Goal: Information Seeking & Learning: Learn about a topic

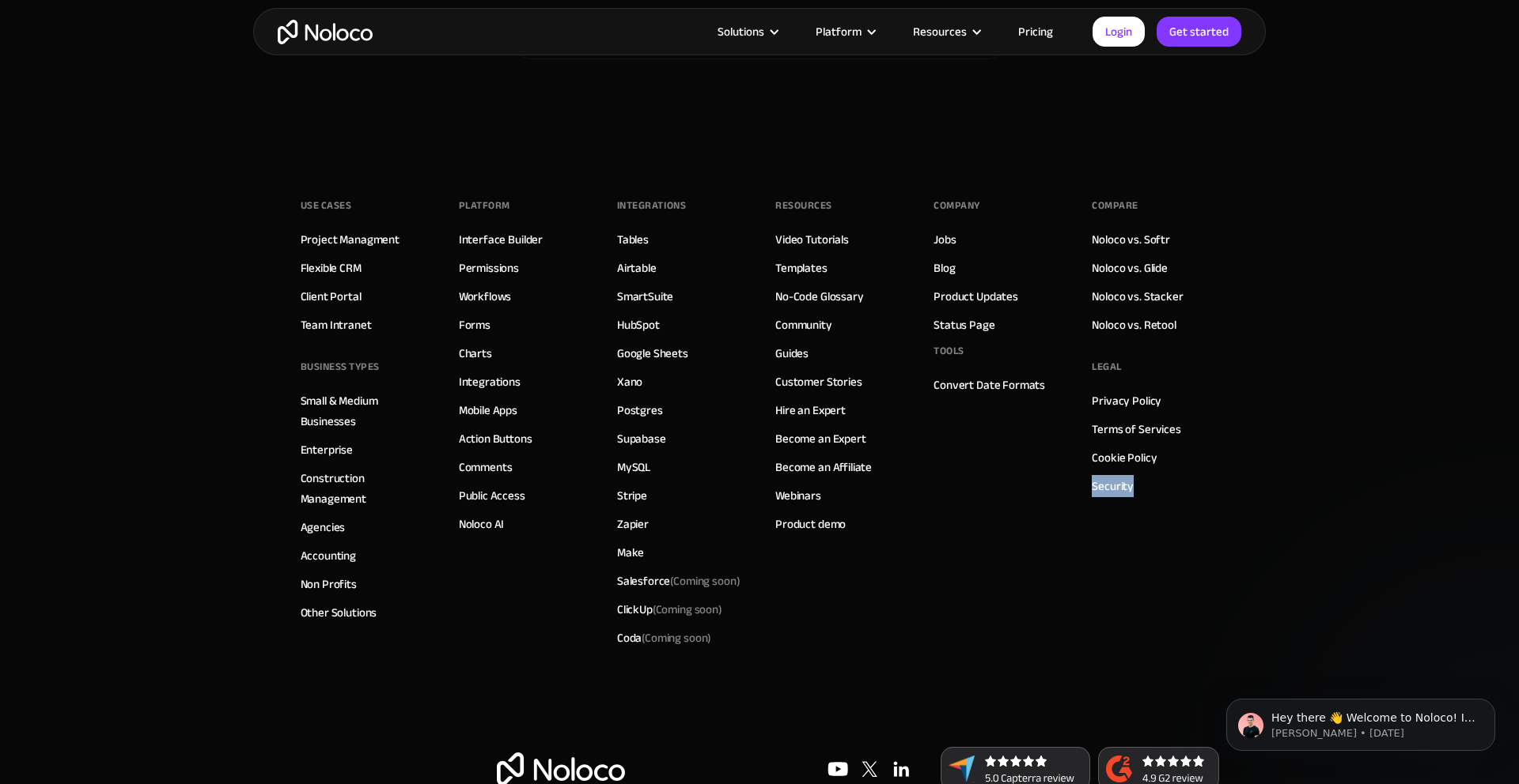
click at [137, 468] on footer "Use Cases Project Managment Flexible CRM Client Portal Team Intranet BUSINESS T…" at bounding box center [759, 489] width 1519 height 685
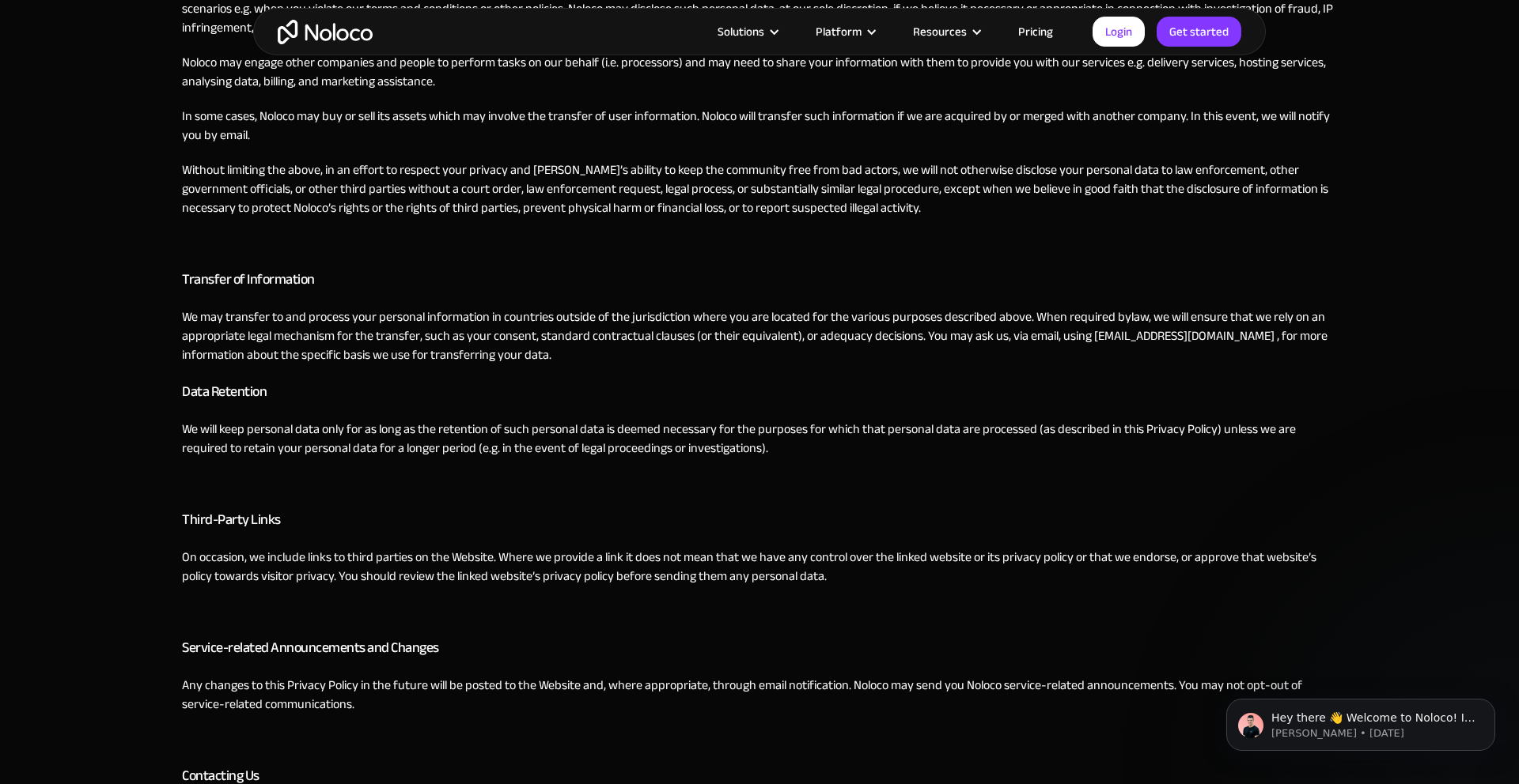
click at [314, 654] on h3 "Service-related Announcements and Changes" at bounding box center [760, 649] width 1155 height 24
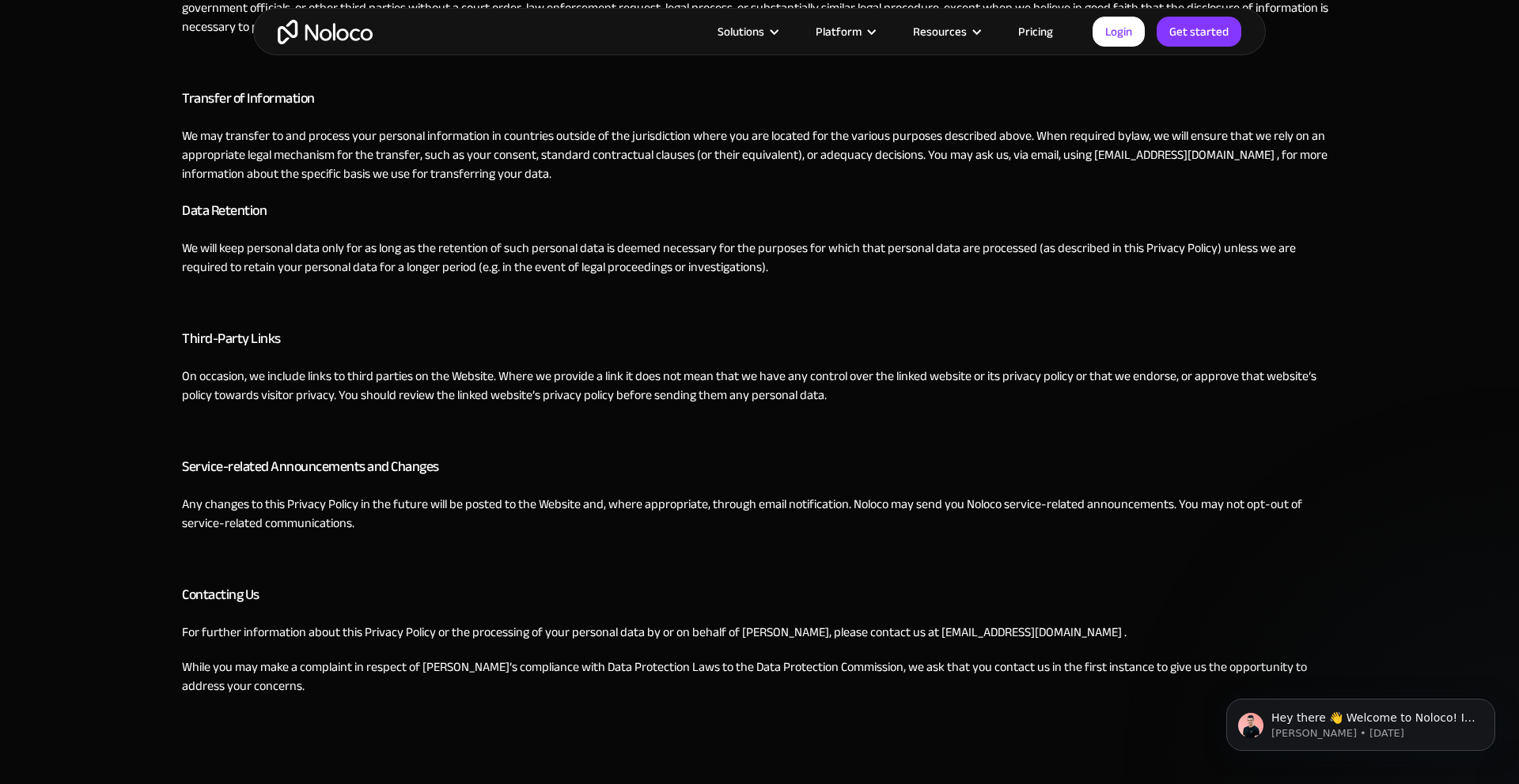
scroll to position [2423, 0]
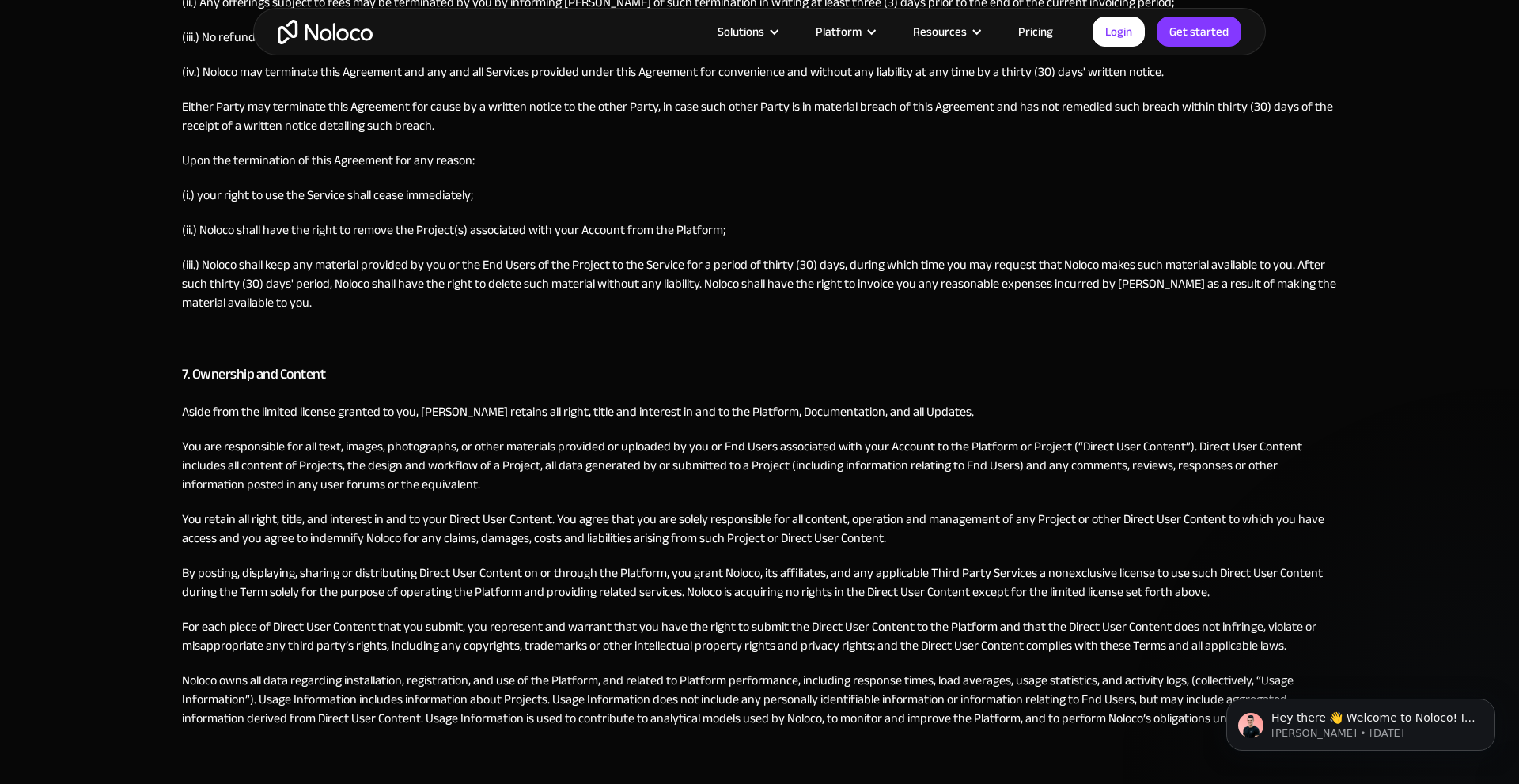
scroll to position [2001, 0]
click at [620, 401] on p "Aside from the limited license granted to you, Noloco retains all right, title …" at bounding box center [760, 410] width 1155 height 19
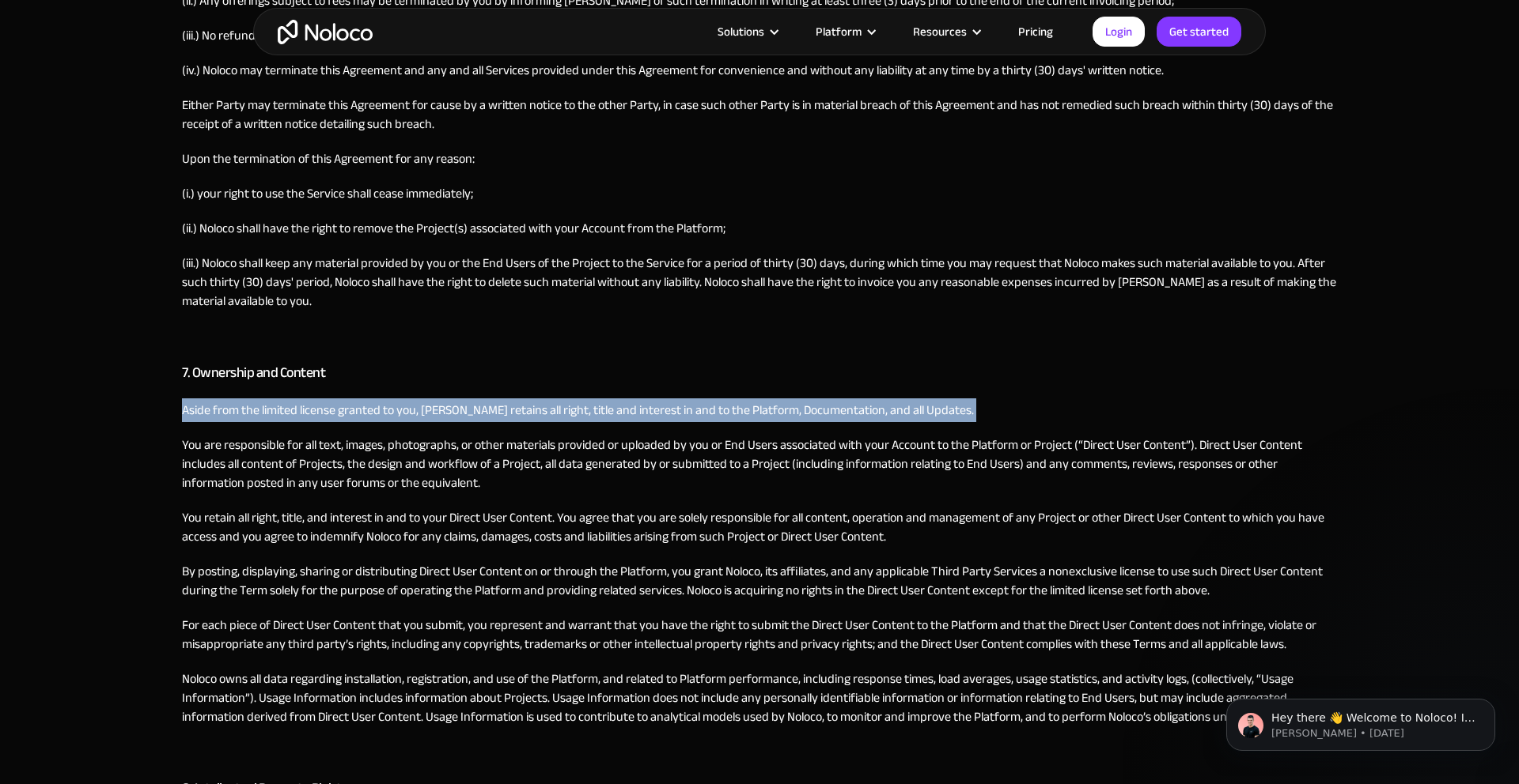
click at [620, 401] on p "Aside from the limited license granted to you, Noloco retains all right, title …" at bounding box center [760, 410] width 1155 height 19
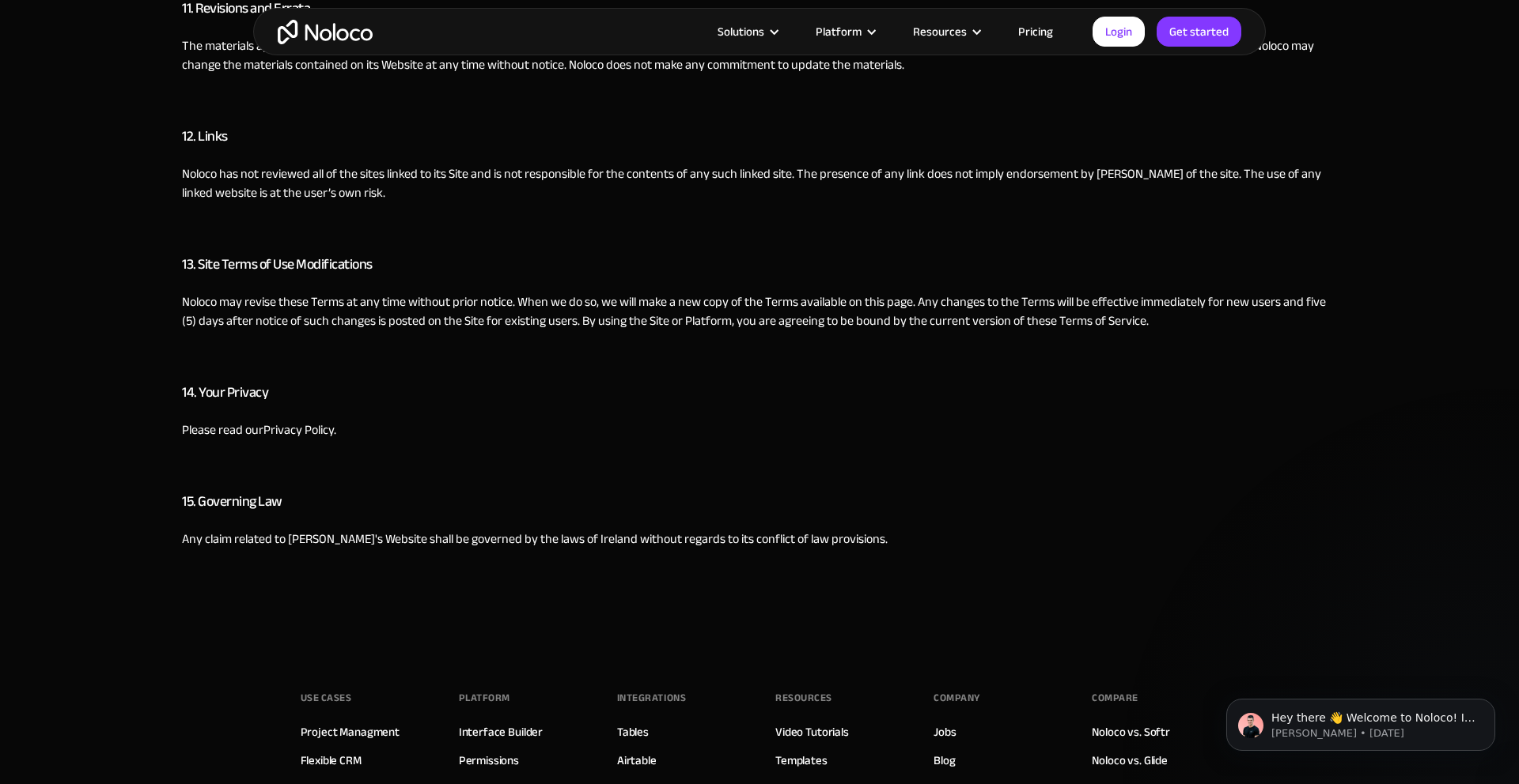
scroll to position [3296, 0]
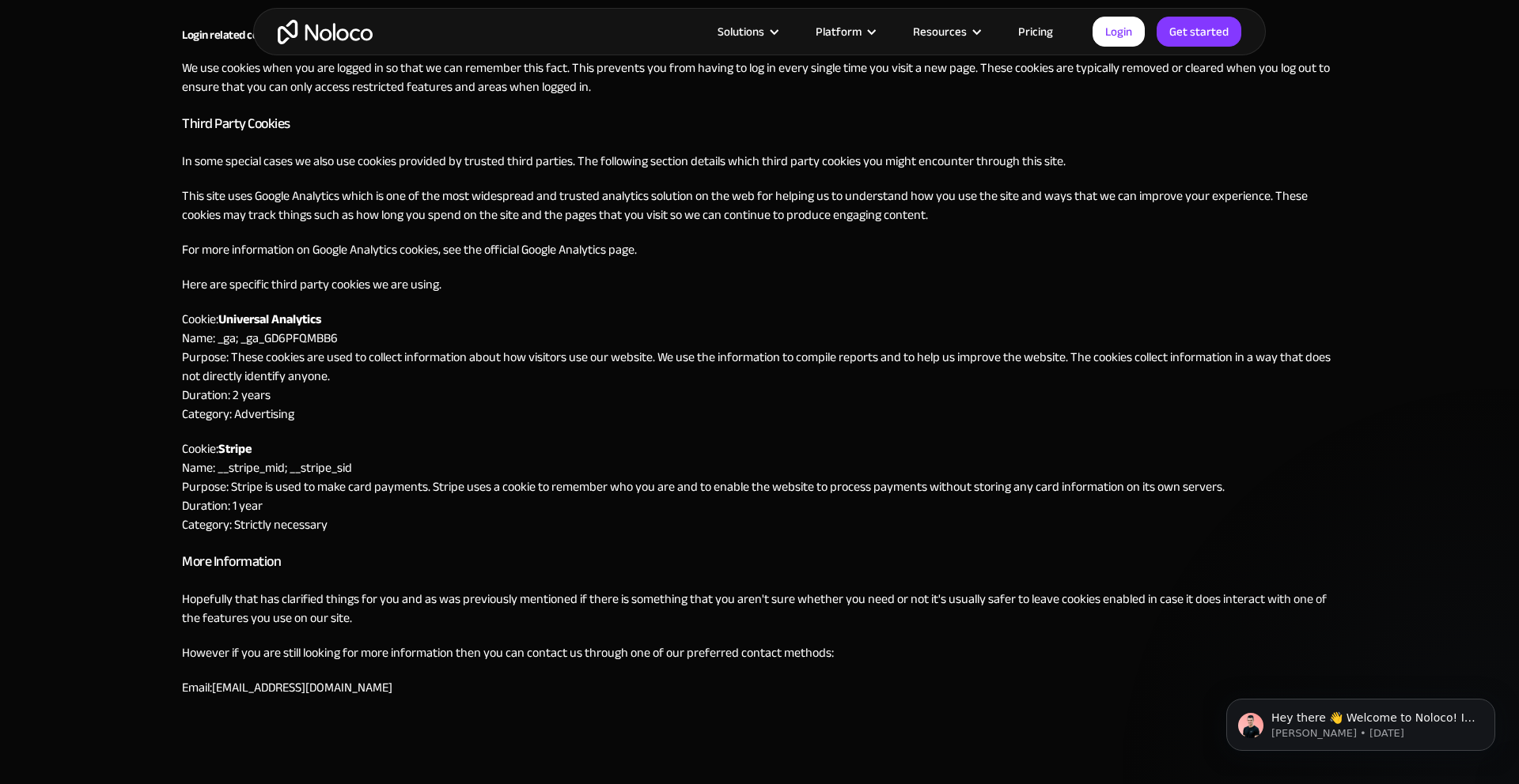
scroll to position [783, 0]
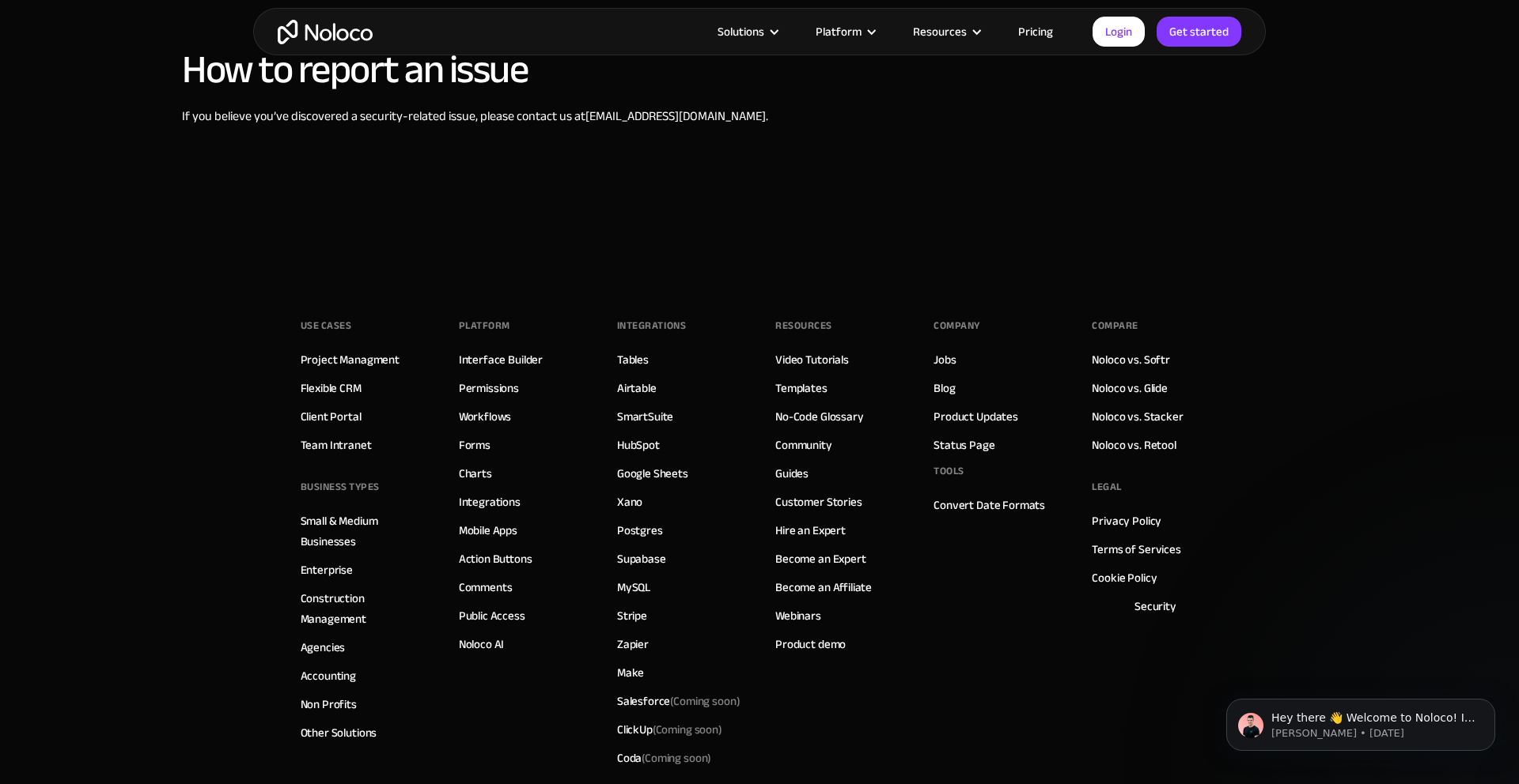
scroll to position [1199, 0]
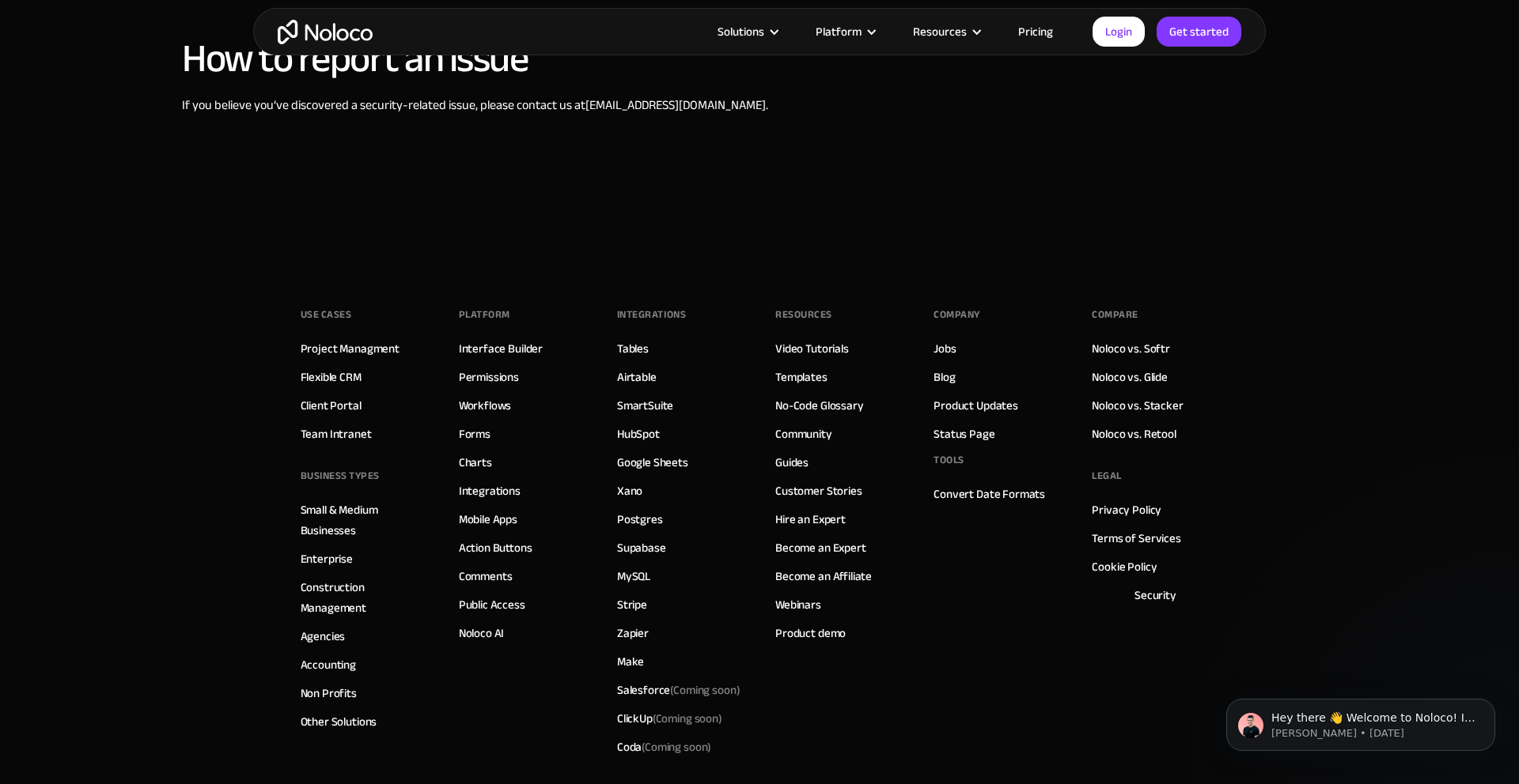
click at [515, 704] on div "Platform Interface Builder Permissions Workflows Forms Charts Integrations Mobi…" at bounding box center [522, 531] width 127 height 459
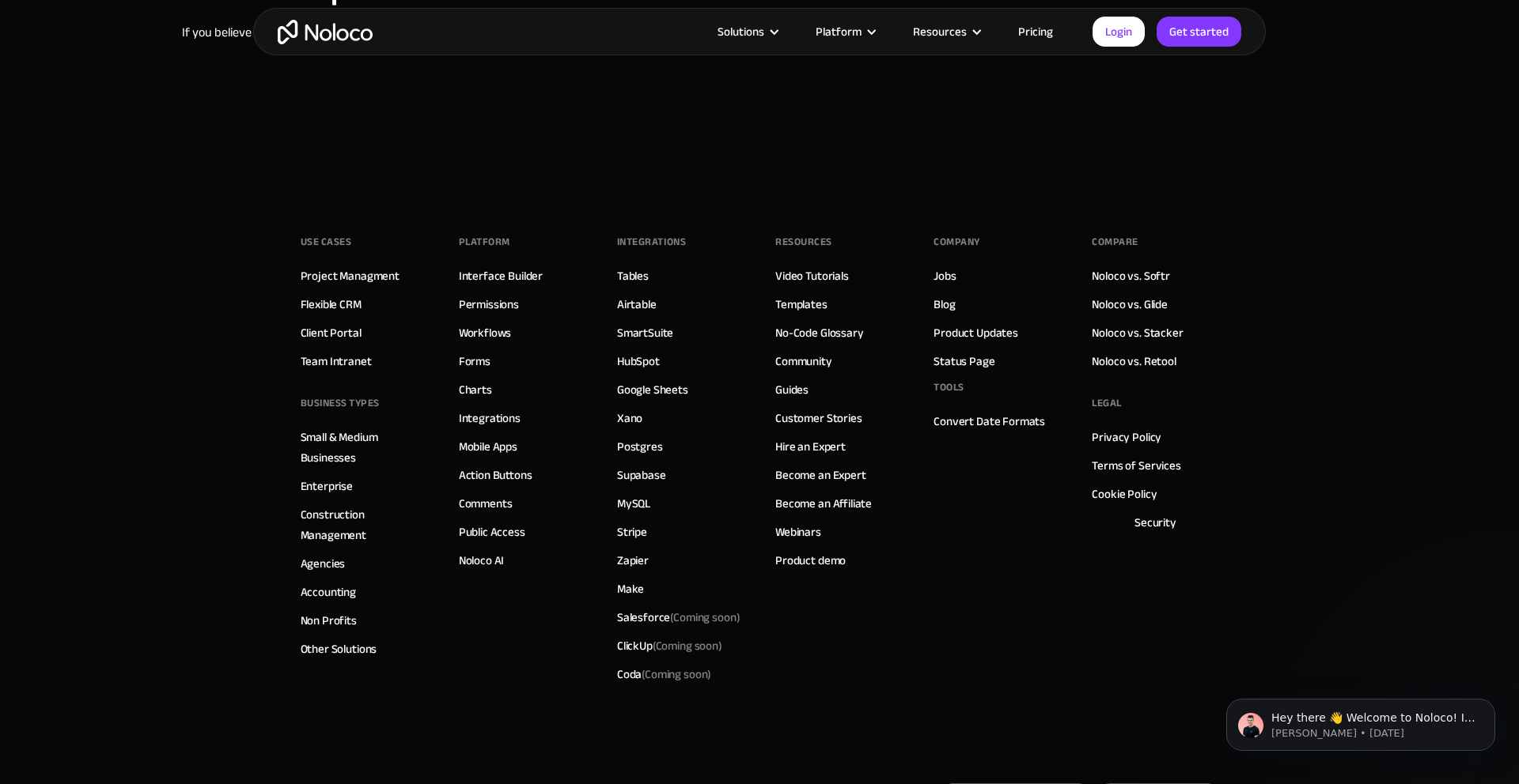
scroll to position [0, 0]
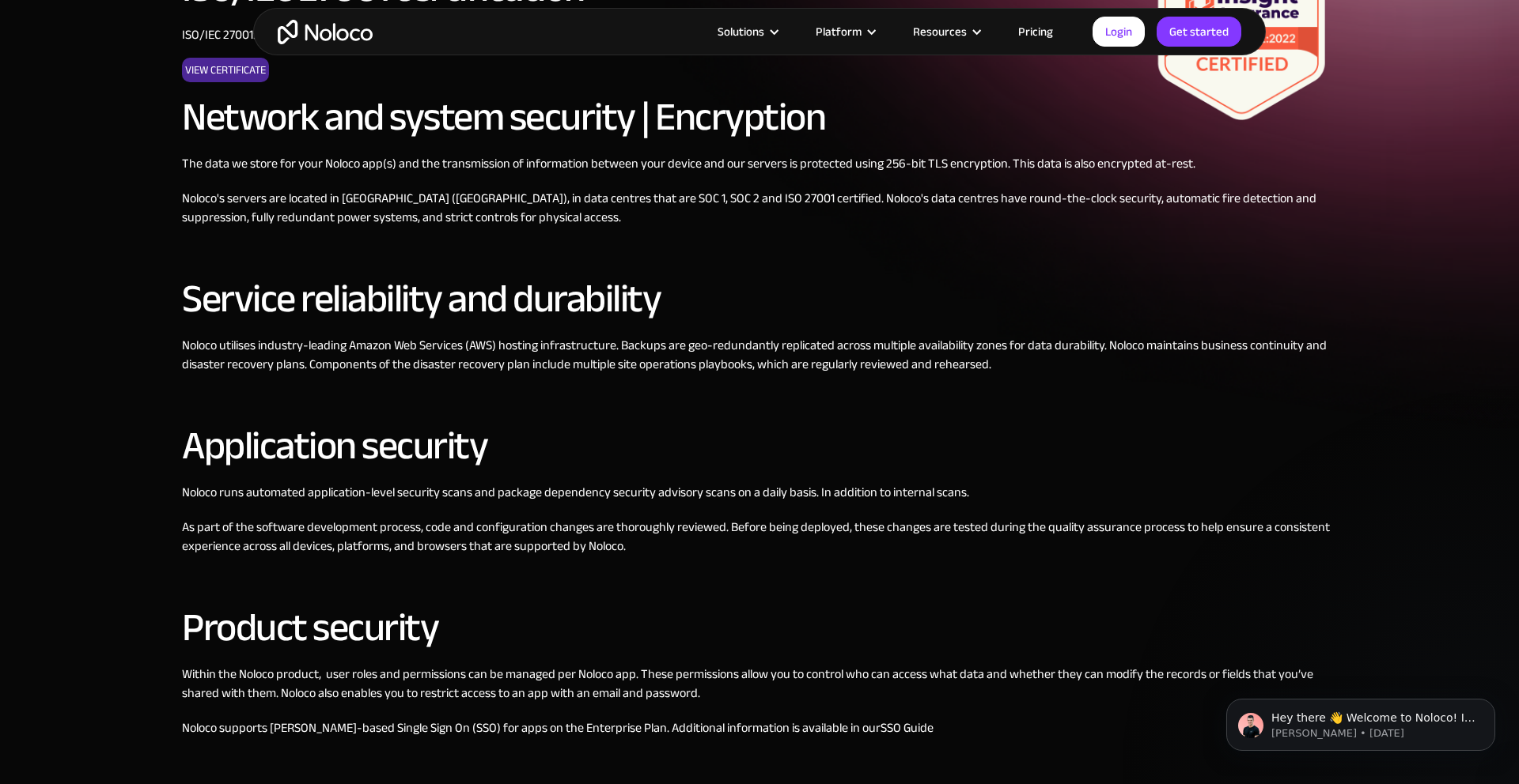
scroll to position [440, 0]
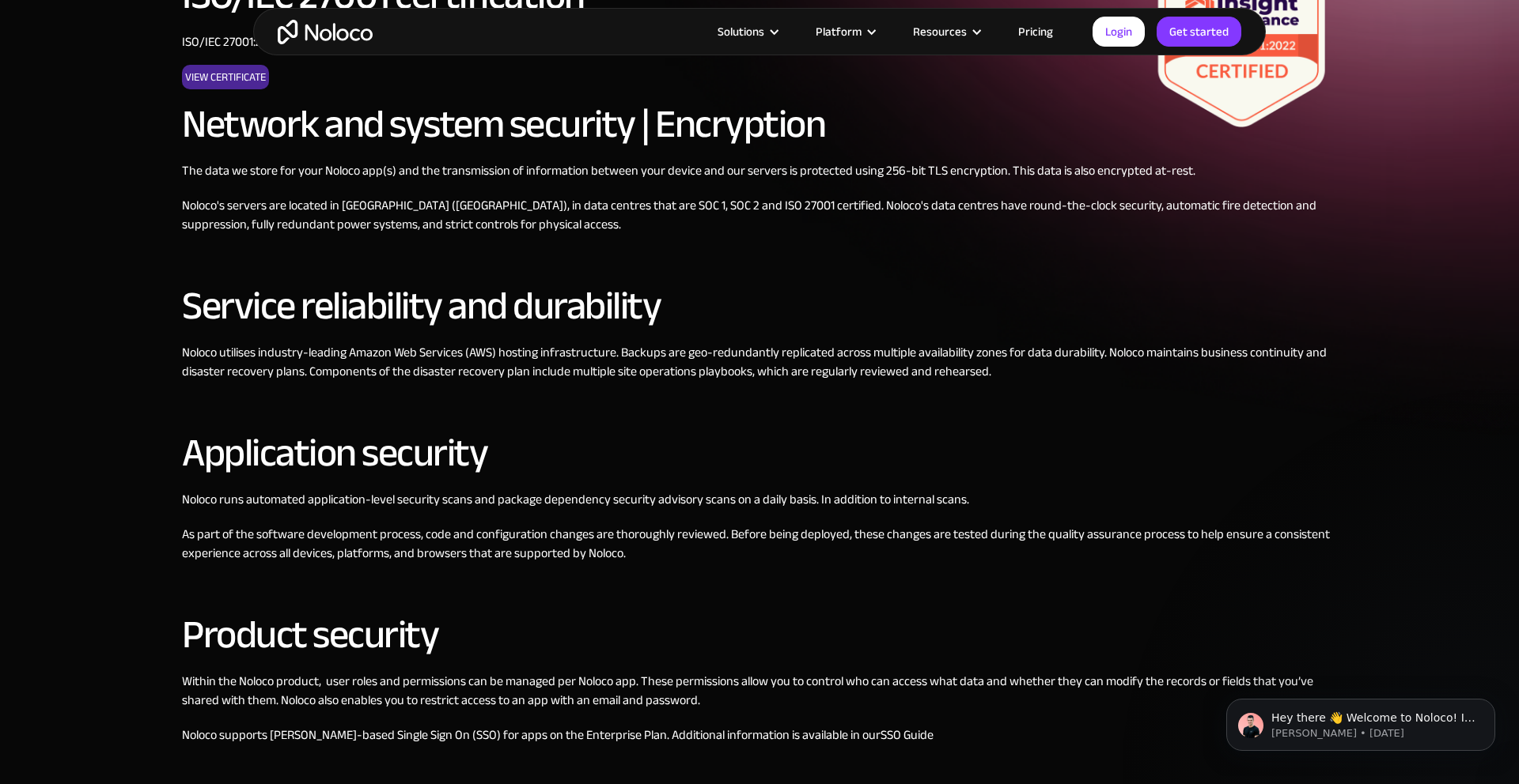
click at [348, 207] on p "Noloco's servers are located in [GEOGRAPHIC_DATA] ([GEOGRAPHIC_DATA]), in data …" at bounding box center [760, 215] width 1155 height 38
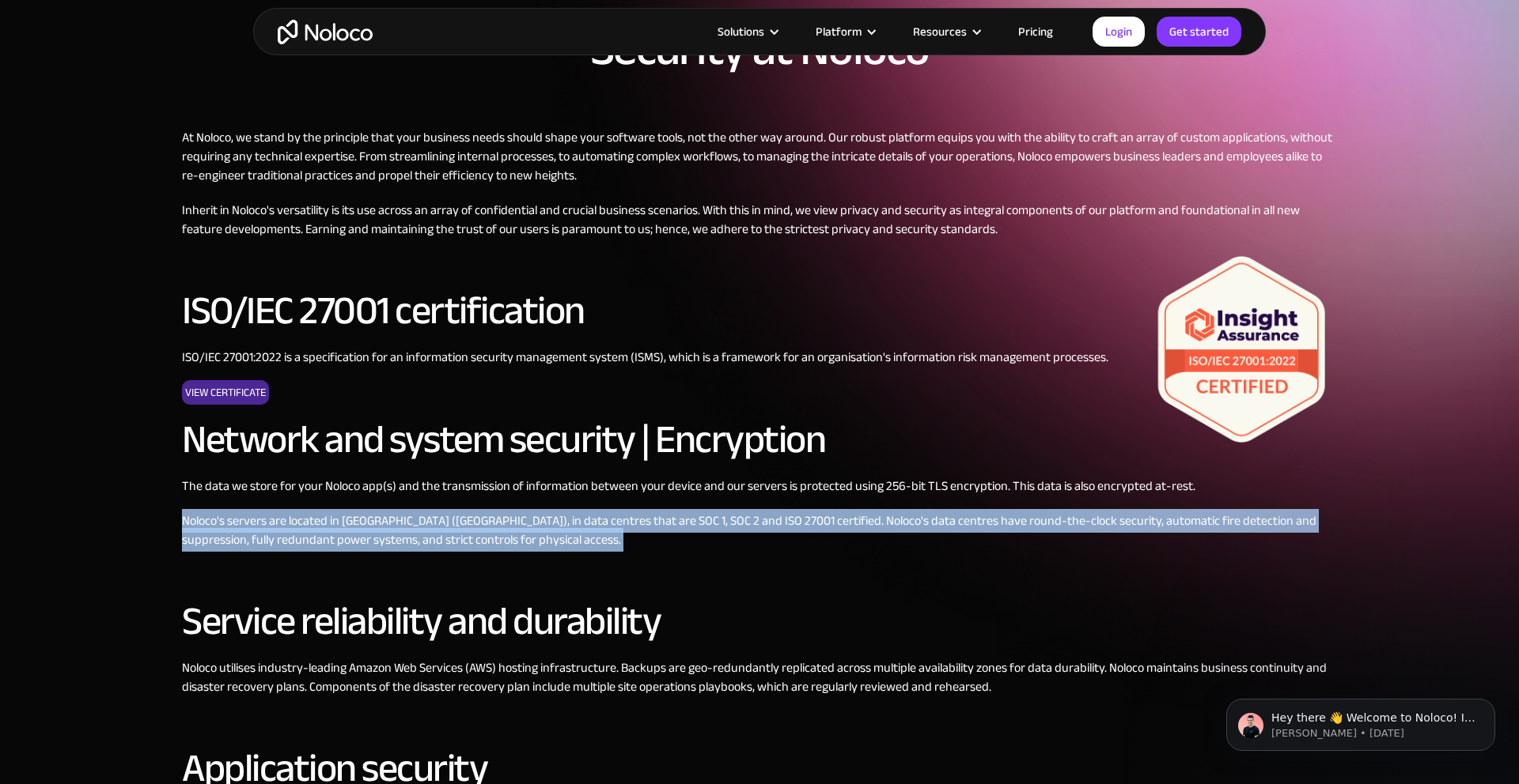
scroll to position [0, 0]
